Goal: Book appointment/travel/reservation

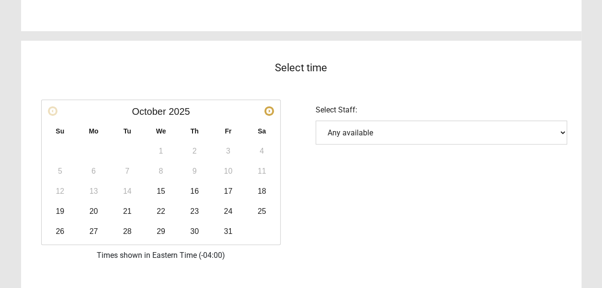
scroll to position [207, 0]
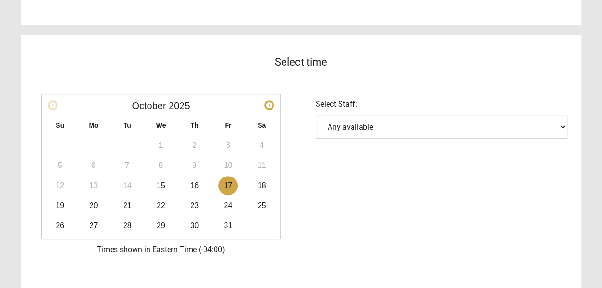
click at [223, 182] on link "17" at bounding box center [227, 185] width 19 height 19
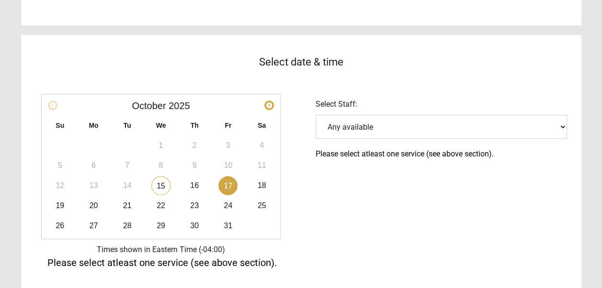
click at [534, 123] on select "Any available" at bounding box center [442, 127] width 252 height 24
click at [316, 115] on select "Any available" at bounding box center [442, 127] width 252 height 24
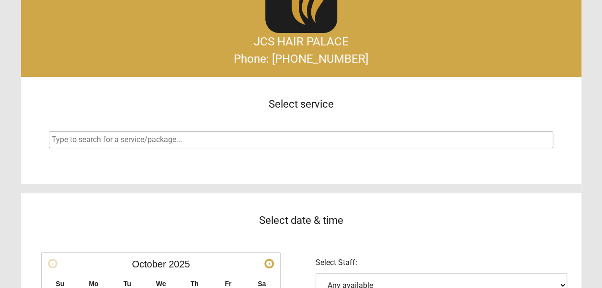
scroll to position [34, 0]
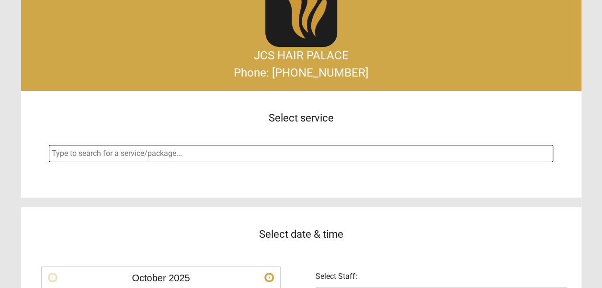
click at [323, 153] on input "search" at bounding box center [302, 153] width 501 height 11
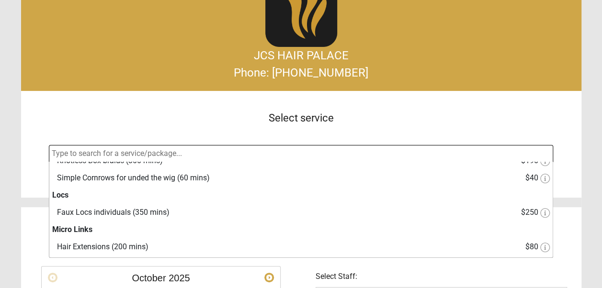
scroll to position [0, 0]
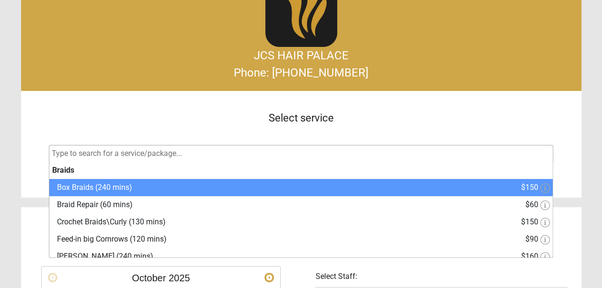
select select "0"
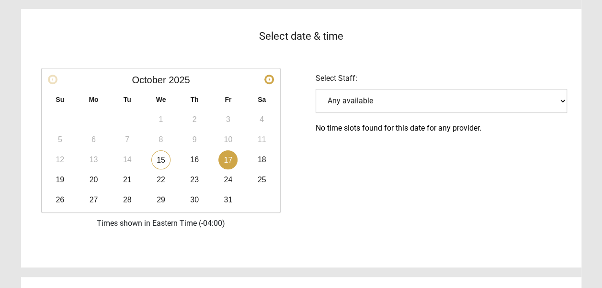
scroll to position [266, 0]
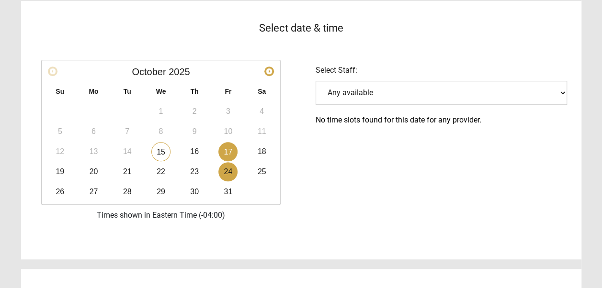
click at [224, 172] on link "24" at bounding box center [227, 171] width 19 height 19
click at [219, 190] on link "31" at bounding box center [227, 192] width 19 height 19
click at [160, 191] on link "29" at bounding box center [160, 192] width 19 height 19
click at [191, 183] on link "30" at bounding box center [194, 192] width 19 height 19
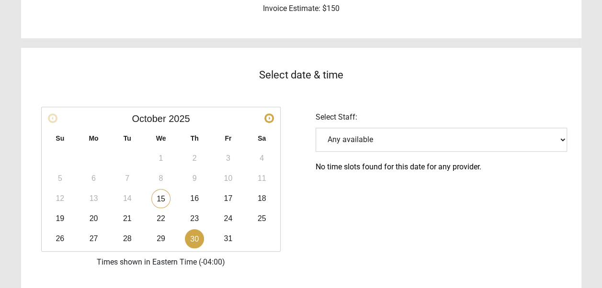
scroll to position [274, 0]
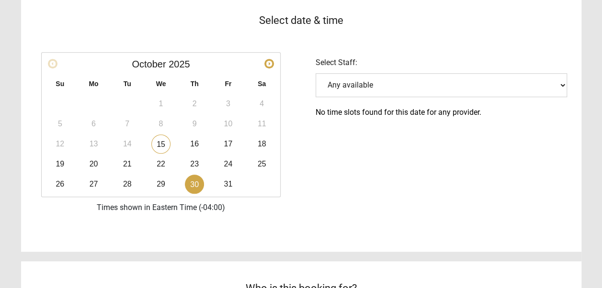
click at [272, 63] on span "Next" at bounding box center [269, 64] width 8 height 8
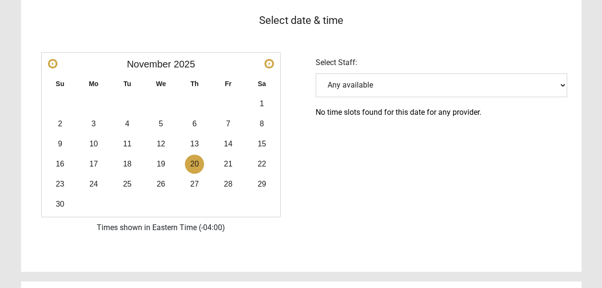
click at [195, 164] on link "20" at bounding box center [194, 164] width 19 height 19
click at [200, 179] on link "27" at bounding box center [194, 184] width 19 height 19
